Goal: Task Accomplishment & Management: Use online tool/utility

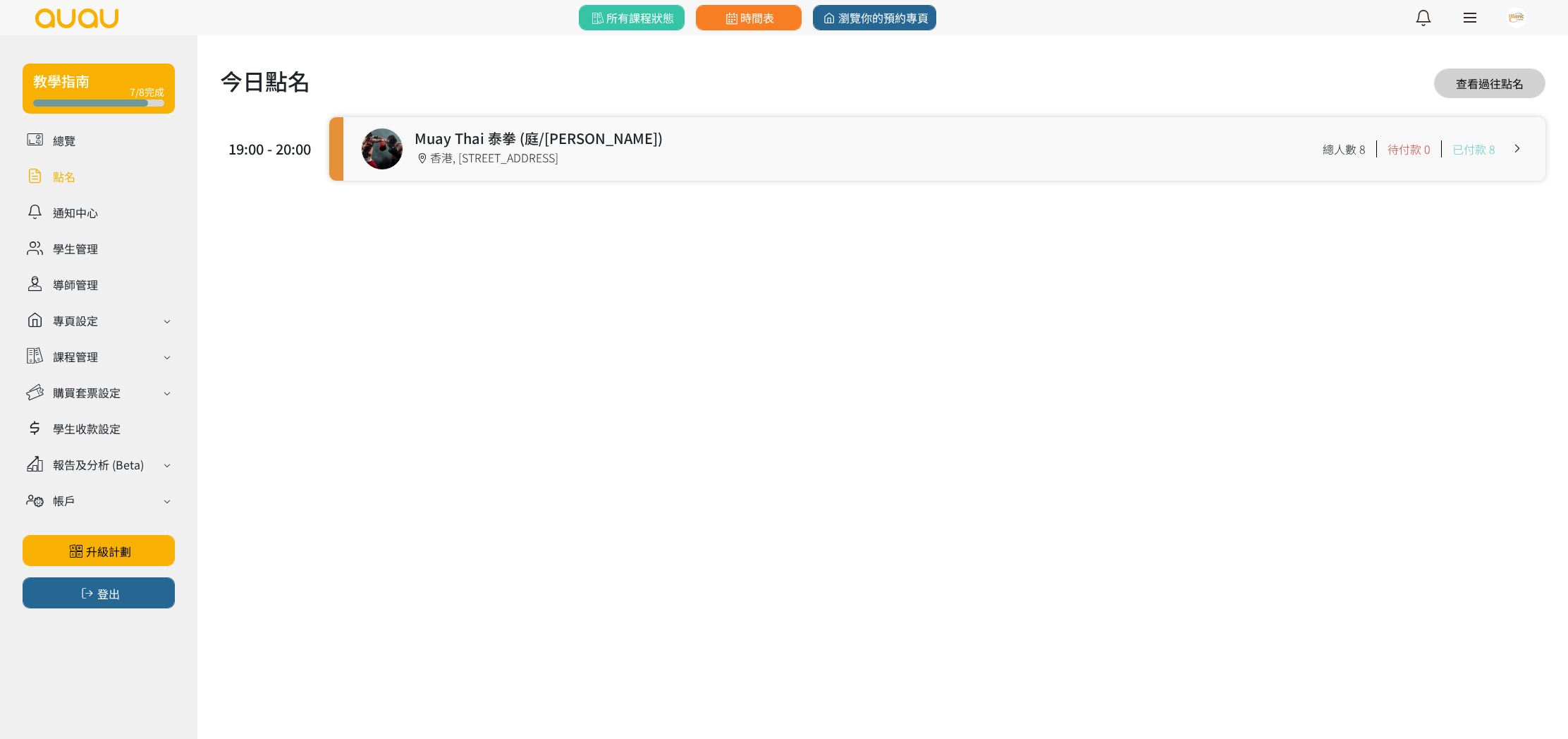
click at [522, 156] on link at bounding box center [944, 149] width 1203 height 63
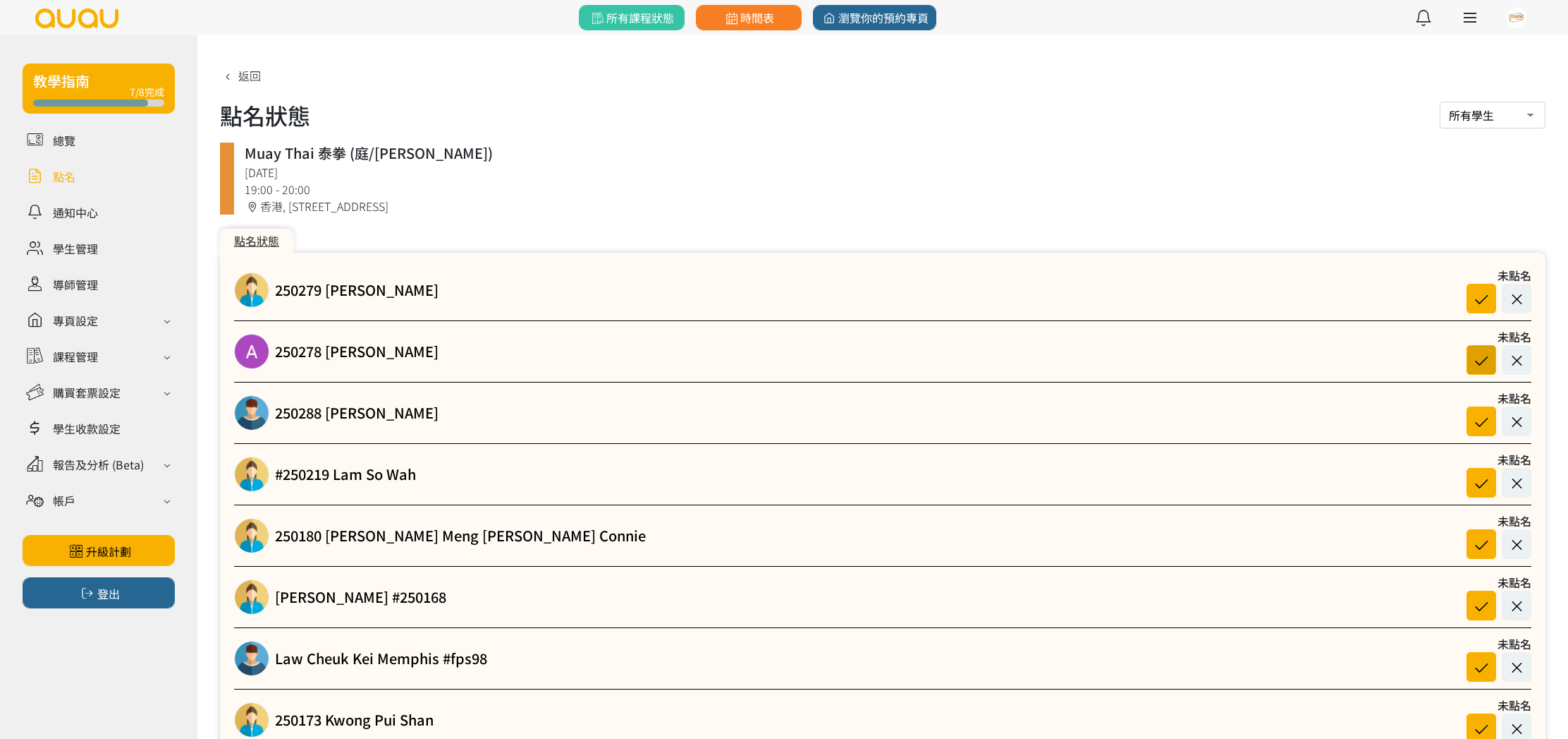
click at [1480, 357] on icon at bounding box center [1481, 359] width 27 height 19
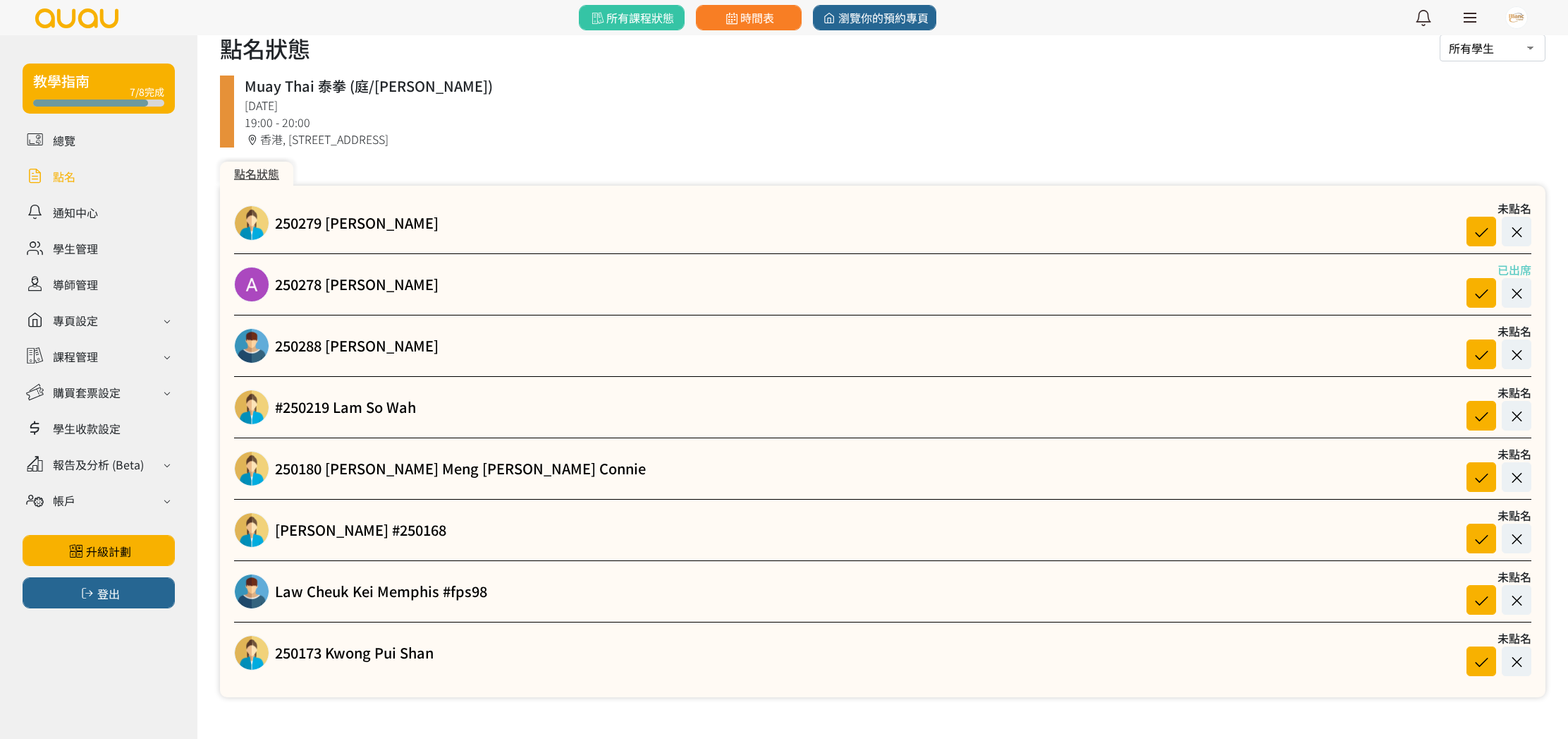
scroll to position [72, 0]
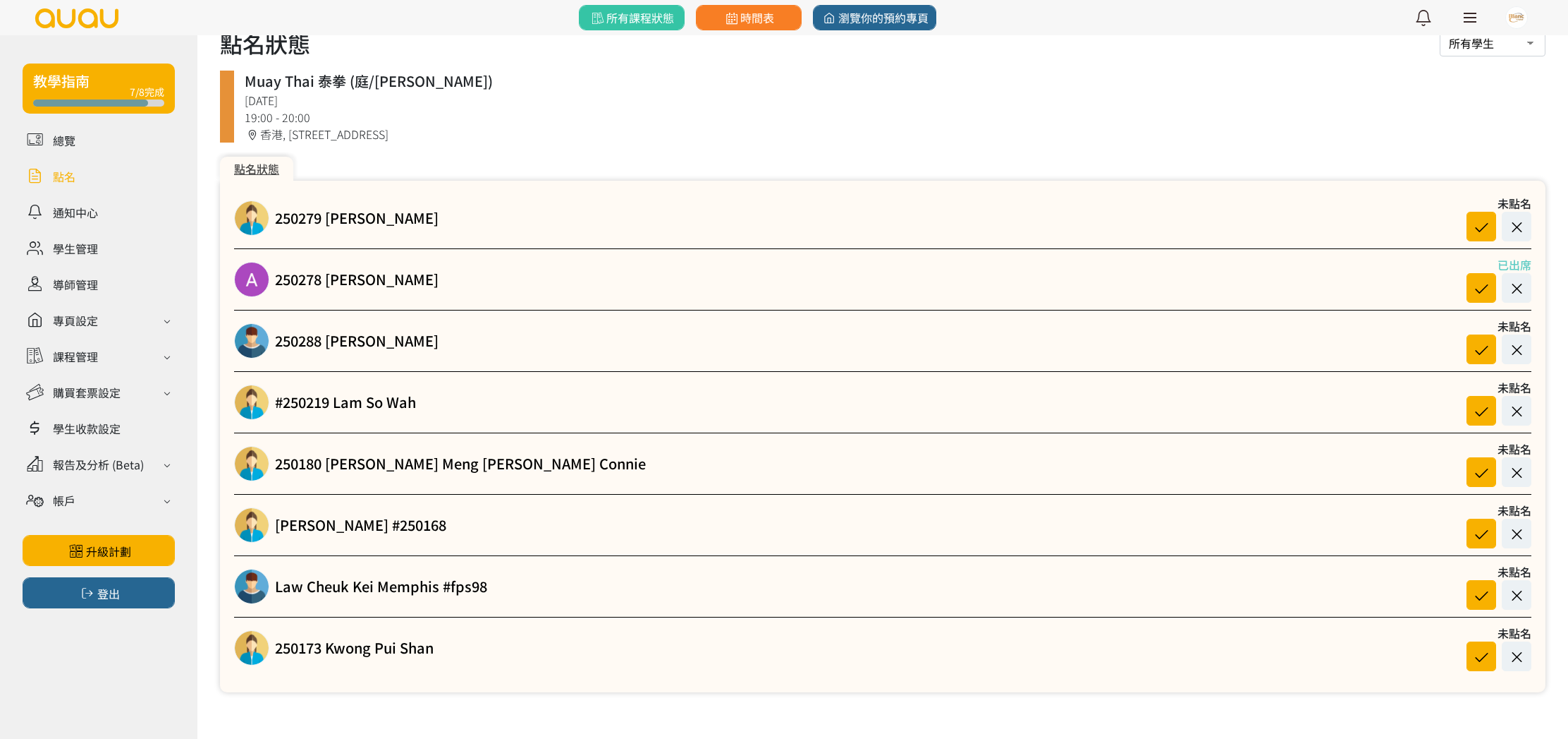
click at [356, 131] on div "香港, 香港島, 北角, 炮台山英皇道250號北角城中心1樓106號舖" at bounding box center [889, 134] width 1290 height 17
click at [435, 595] on link "Law Cheuk Kei Memphis #fps98" at bounding box center [381, 586] width 212 height 21
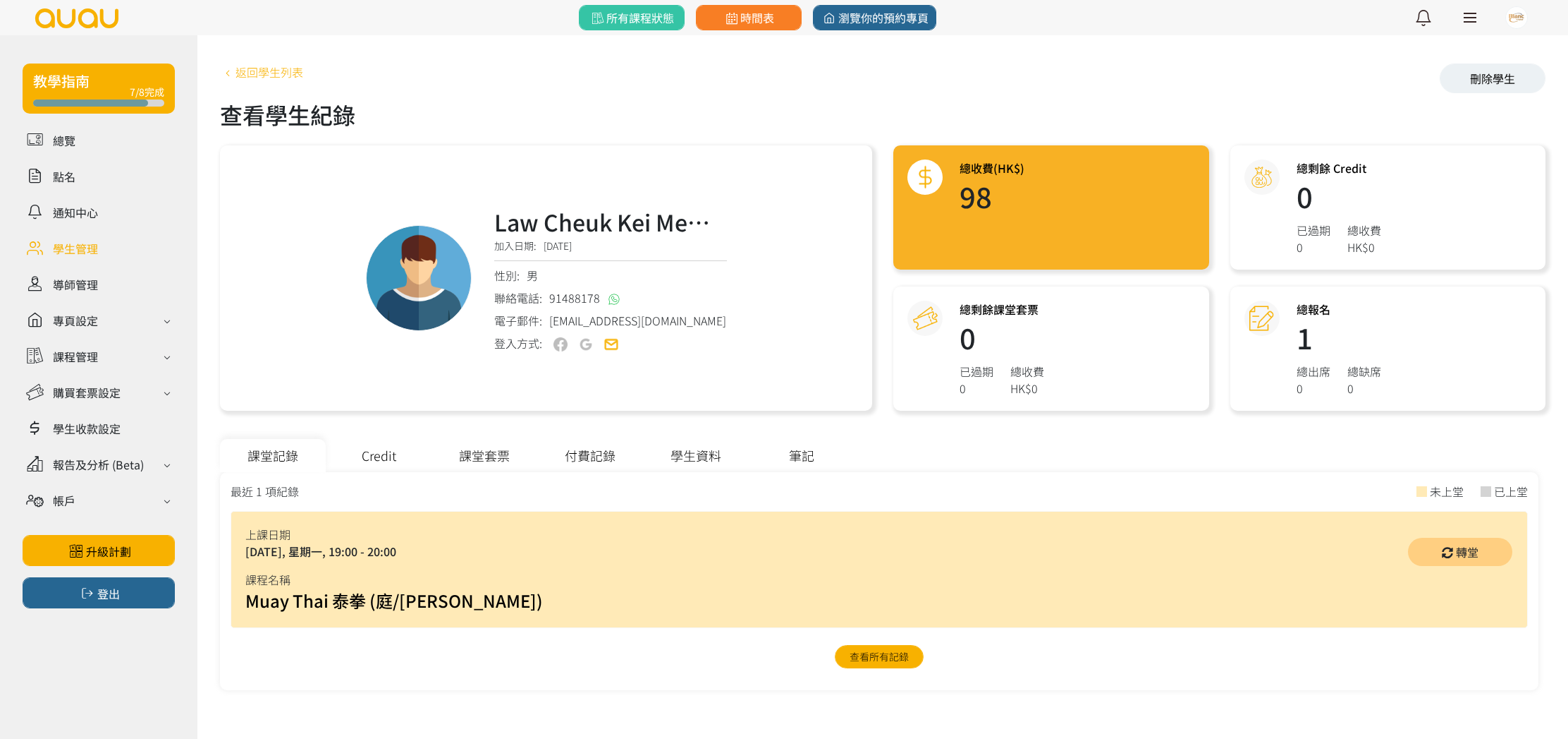
click at [239, 68] on link "返回學生列表" at bounding box center [262, 72] width 83 height 17
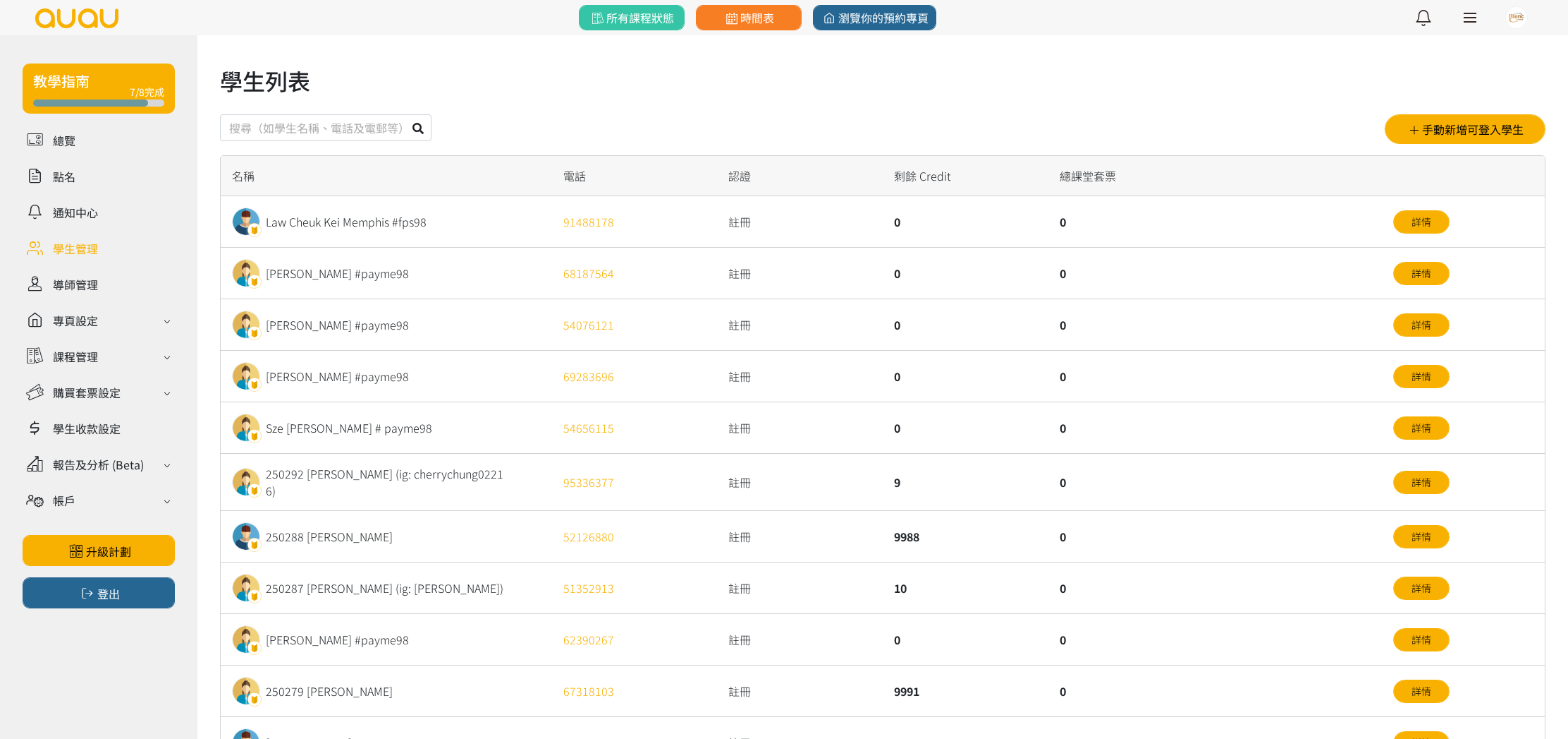
click at [439, 224] on div "Law Cheuk Kei Memphis #fps98" at bounding box center [386, 222] width 332 height 52
click at [403, 222] on div "Law Cheuk Kei Memphis #fps98" at bounding box center [346, 222] width 161 height 17
click at [379, 224] on div "Law Cheuk Kei Memphis #fps98" at bounding box center [346, 222] width 161 height 17
click at [1435, 222] on link "詳情" at bounding box center [1421, 222] width 56 height 23
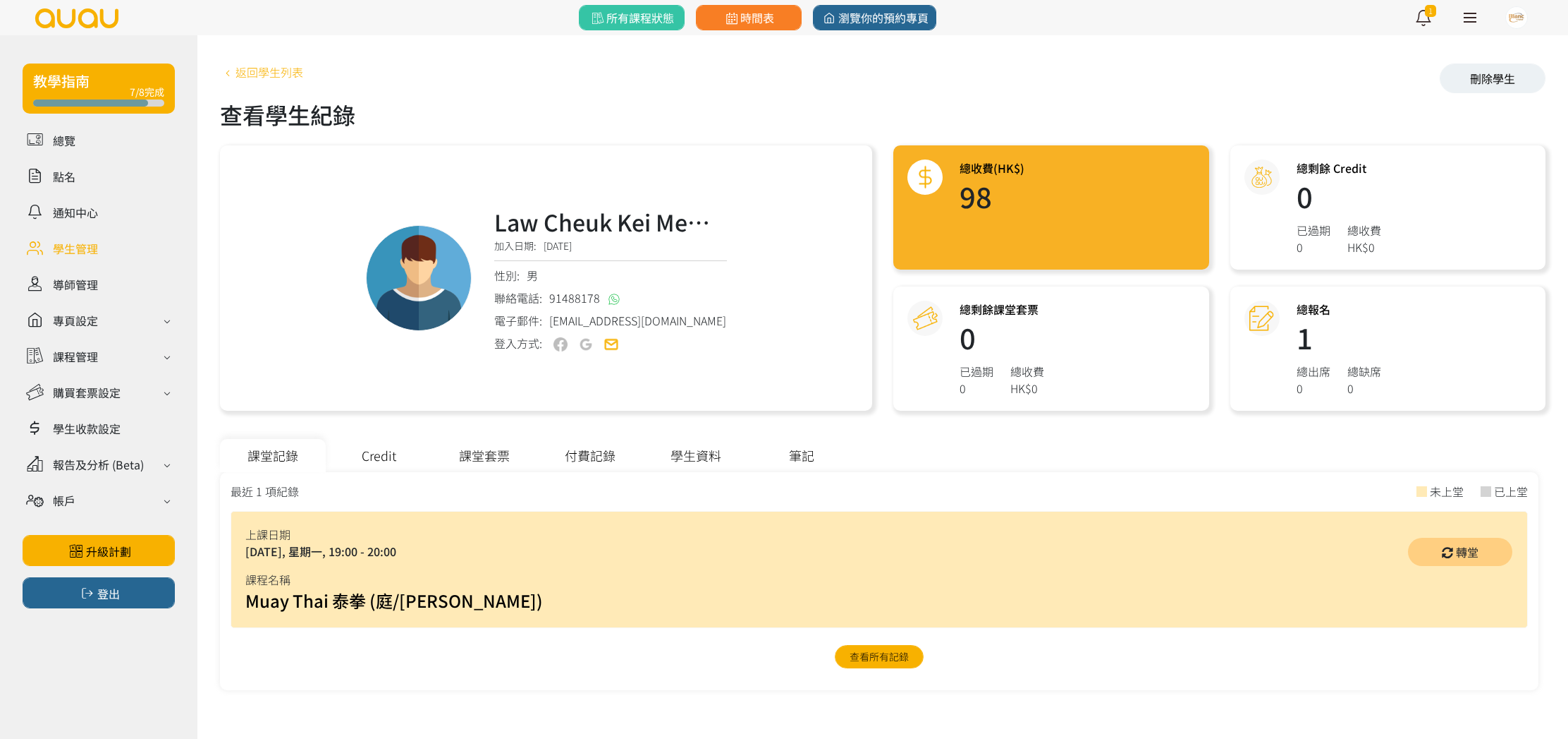
click at [253, 67] on link "返回學生列表" at bounding box center [262, 72] width 83 height 17
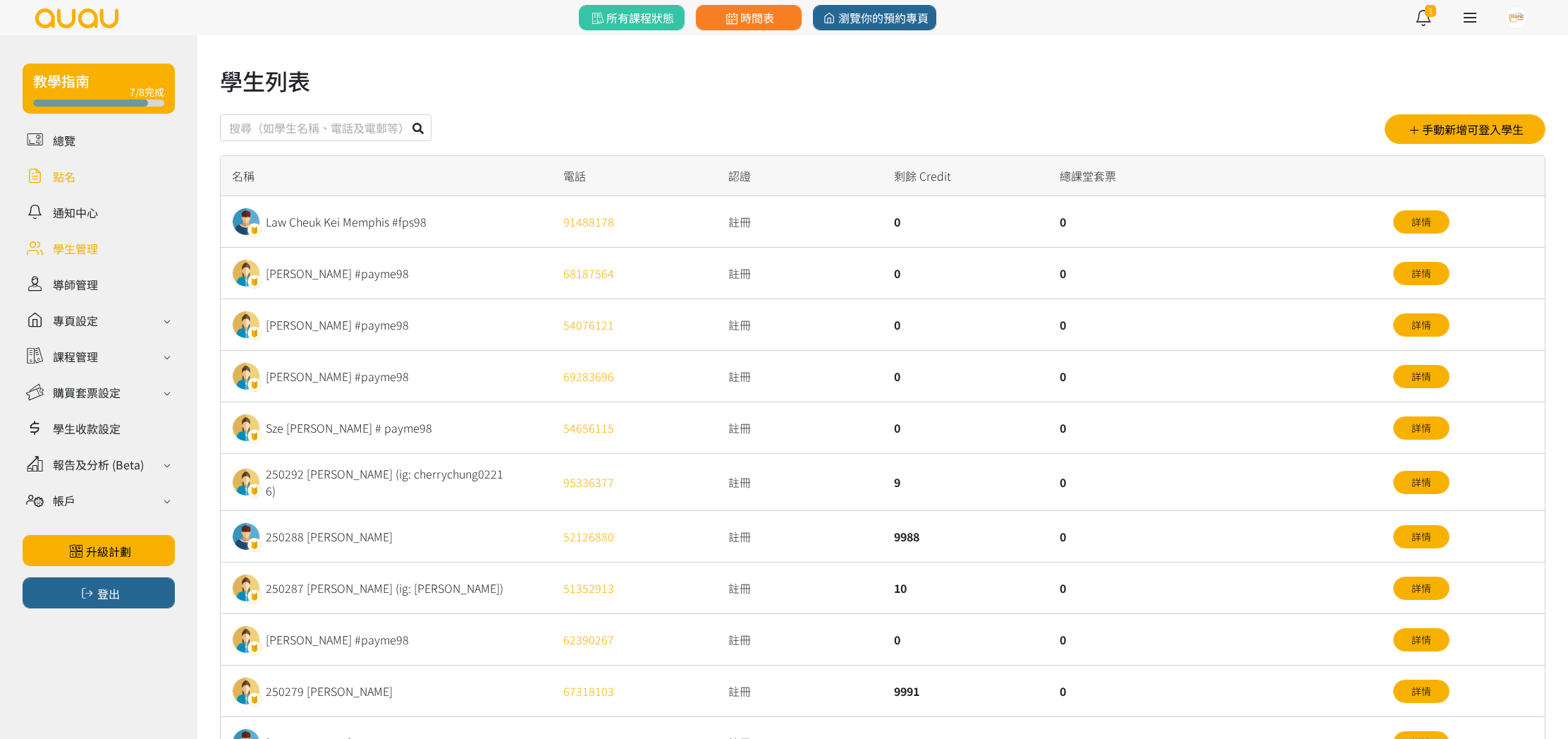
click at [88, 169] on link at bounding box center [98, 176] width 152 height 25
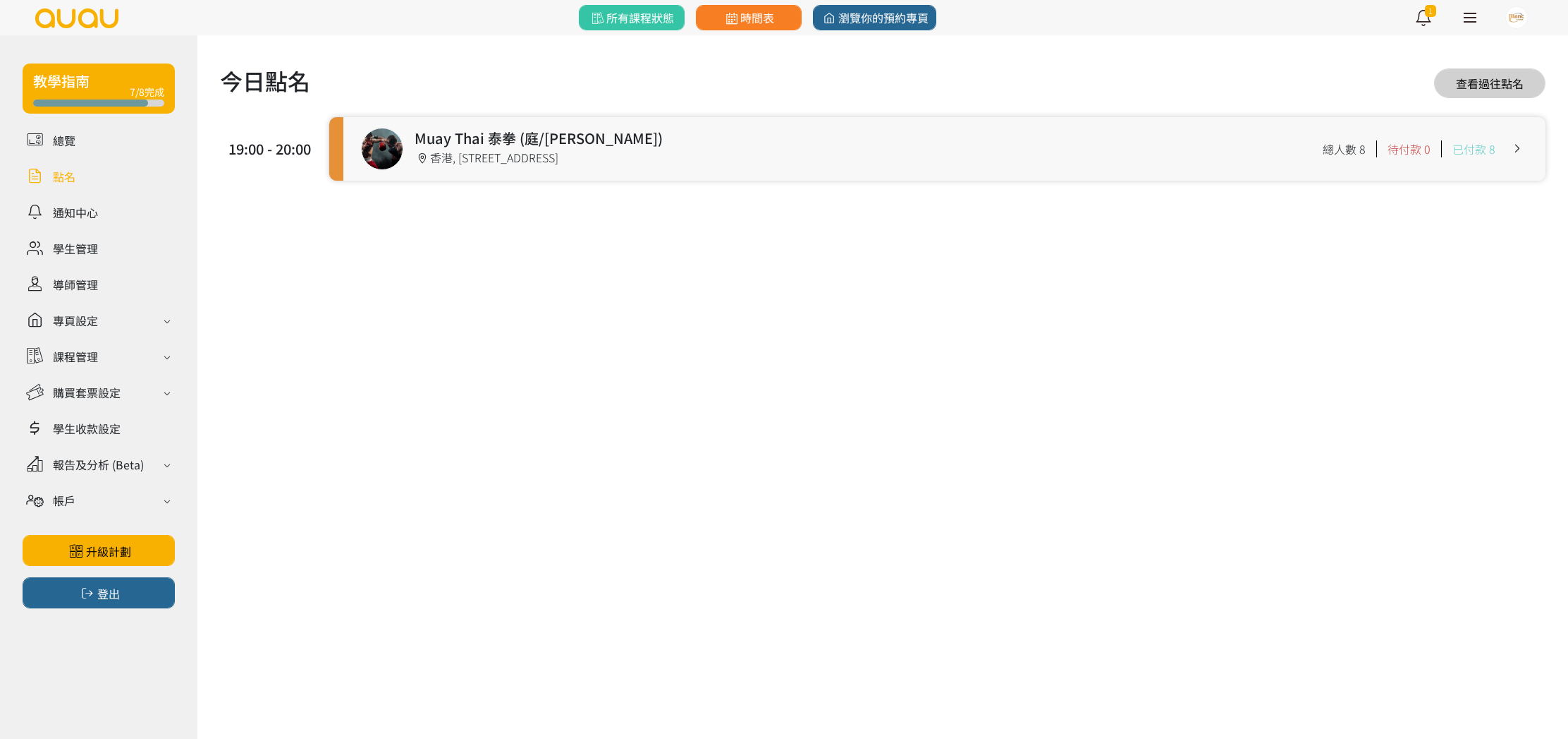
click at [477, 152] on link at bounding box center [944, 149] width 1203 height 63
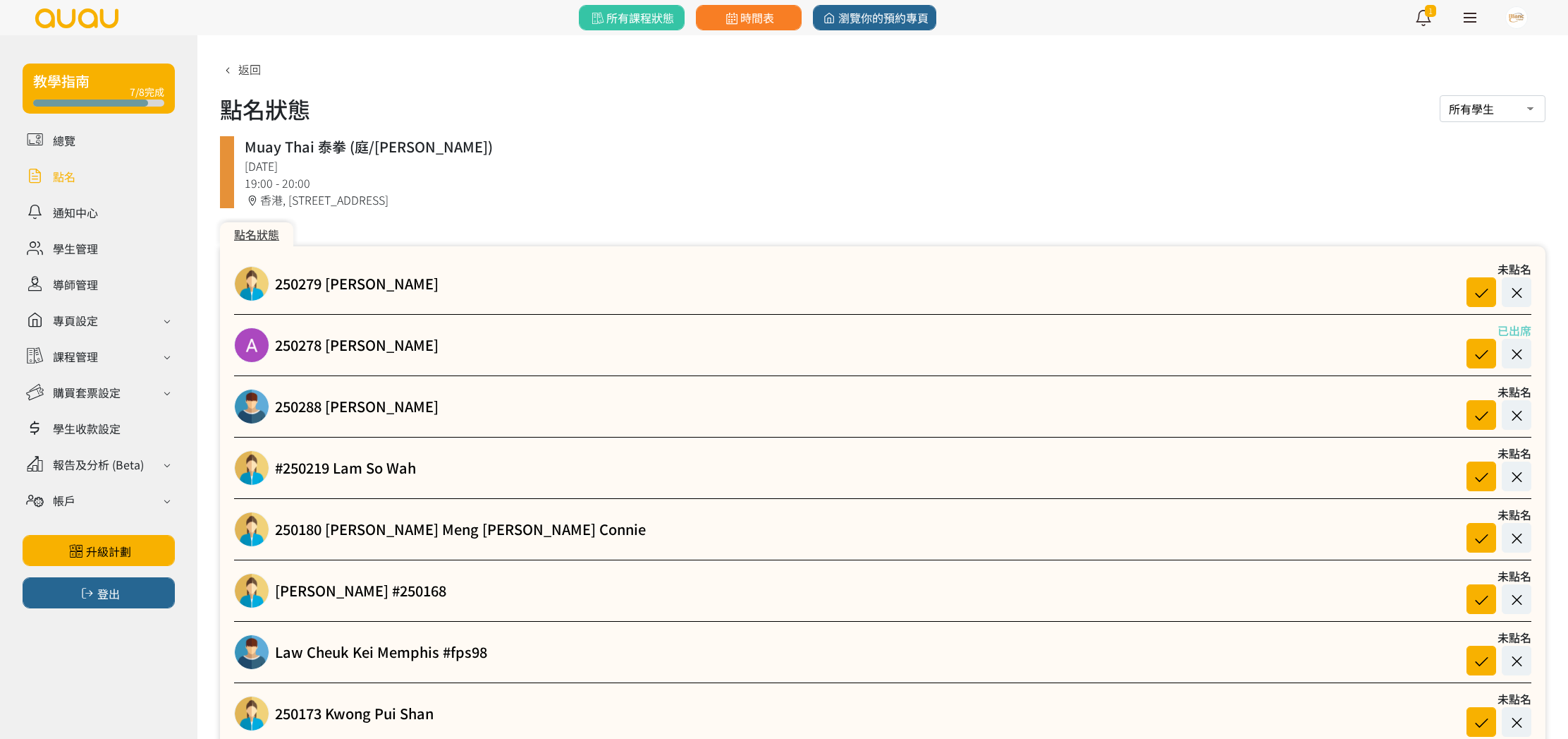
scroll to position [72, 0]
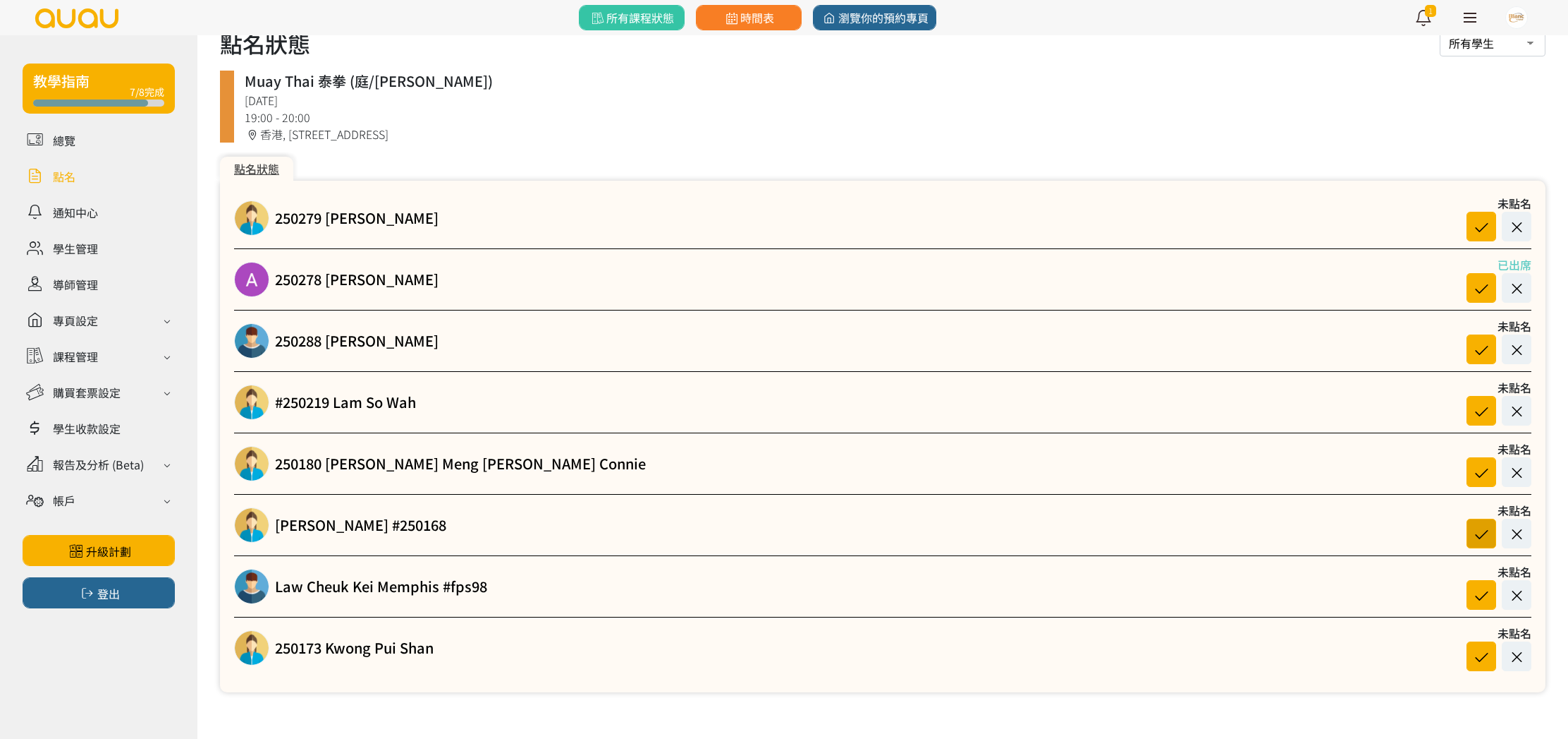
click at [1483, 540] on icon at bounding box center [1481, 533] width 27 height 19
click at [1482, 224] on icon at bounding box center [1481, 226] width 27 height 19
